Goal: Task Accomplishment & Management: Manage account settings

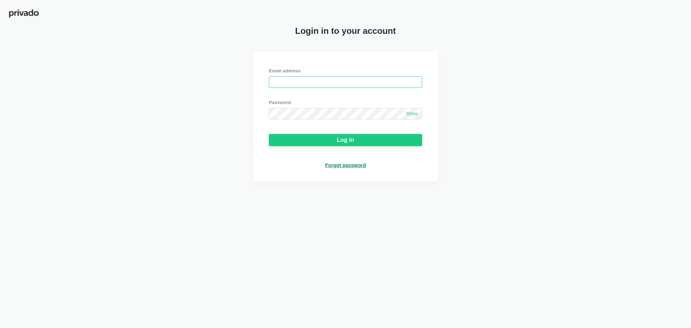
type input "[EMAIL_ADDRESS][DOMAIN_NAME]"
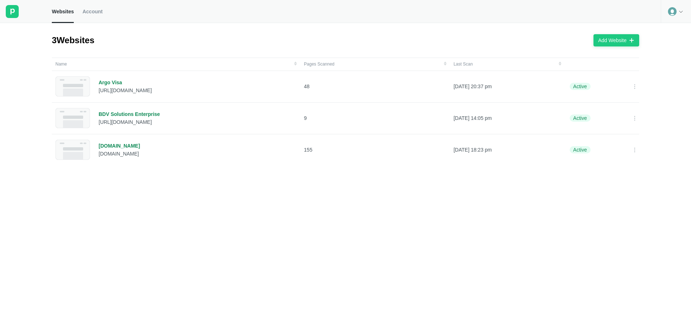
click at [676, 14] on icon at bounding box center [672, 11] width 9 height 9
click at [95, 12] on span "Account" at bounding box center [92, 11] width 20 height 6
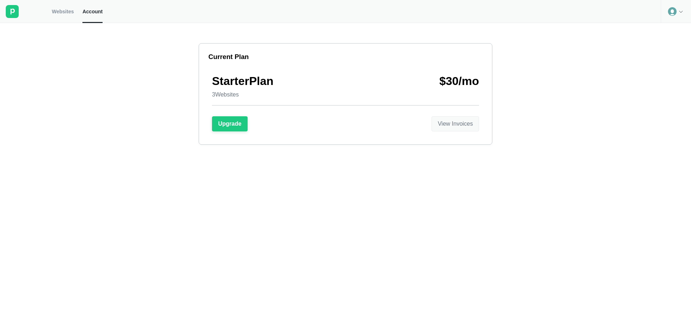
click at [446, 125] on div "View Invoices" at bounding box center [454, 123] width 35 height 6
